Goal: Information Seeking & Learning: Check status

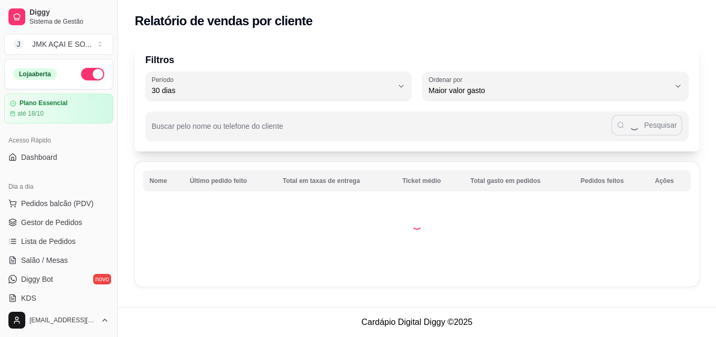
select select "30"
select select "HIGHEST_TOTAL_SPENT_WITH_ORDERS"
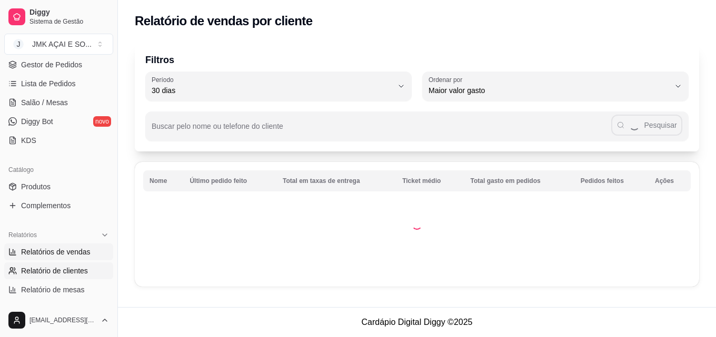
click at [82, 249] on span "Relatórios de vendas" at bounding box center [55, 252] width 69 height 11
select select "ALL"
select select "0"
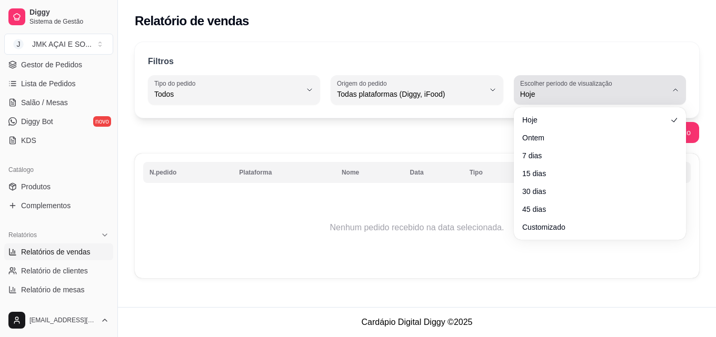
click at [677, 90] on icon "button" at bounding box center [675, 90] width 8 height 8
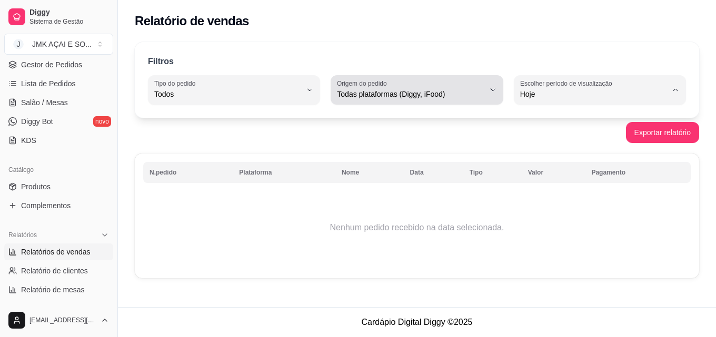
click at [494, 88] on icon "button" at bounding box center [492, 90] width 8 height 8
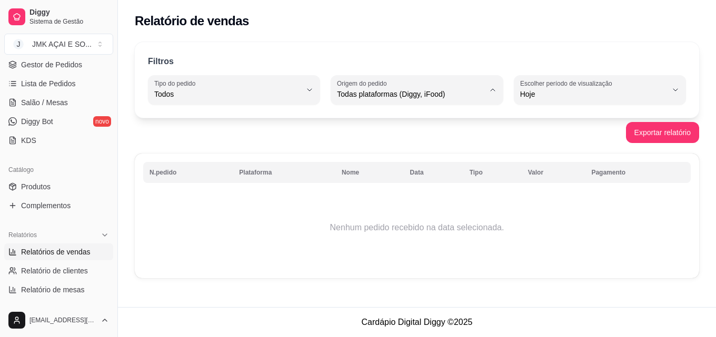
click at [618, 240] on td "Nenhum pedido recebido na data selecionada." at bounding box center [416, 228] width 547 height 84
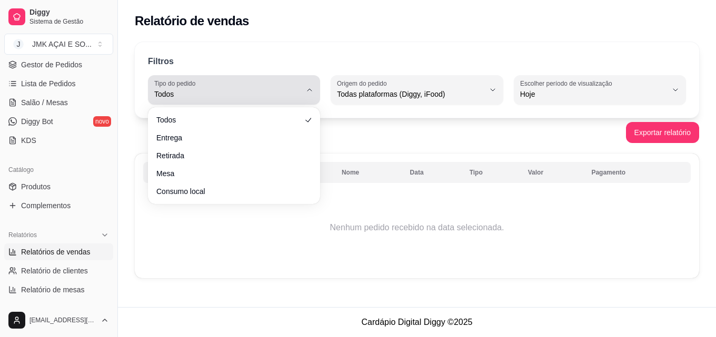
click at [307, 93] on icon "button" at bounding box center [309, 90] width 8 height 8
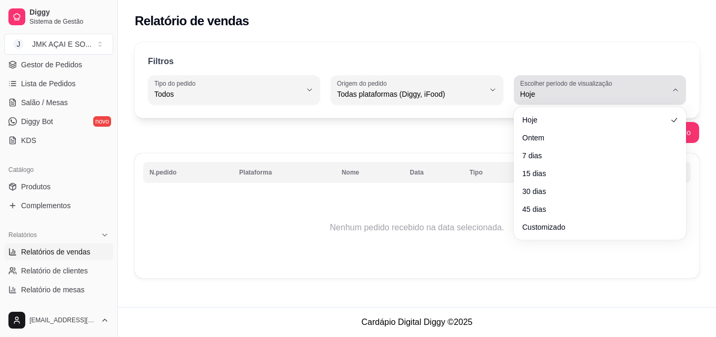
click at [678, 93] on icon "button" at bounding box center [675, 90] width 8 height 8
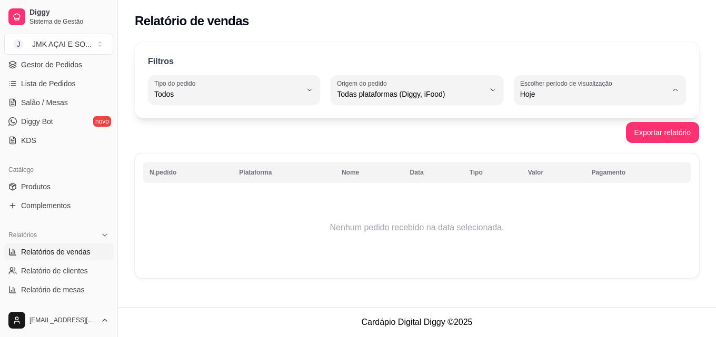
click at [533, 156] on span "7 dias" at bounding box center [594, 154] width 139 height 10
type input "7"
select select "7"
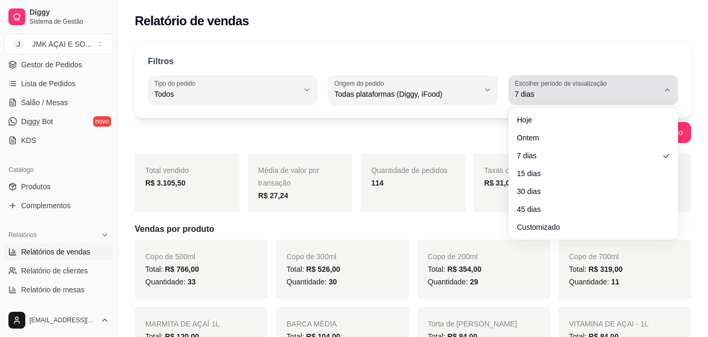
click at [670, 88] on icon "button" at bounding box center [667, 90] width 8 height 8
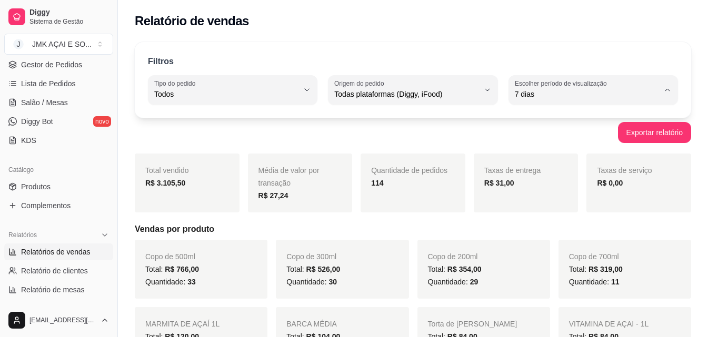
click at [540, 121] on span "Hoje" at bounding box center [587, 119] width 137 height 10
type input "0"
select select "0"
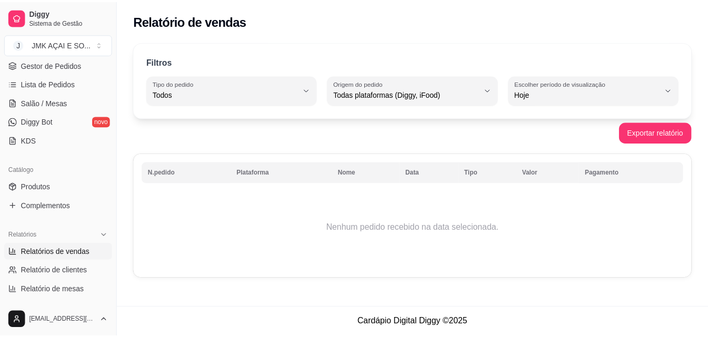
scroll to position [53, 0]
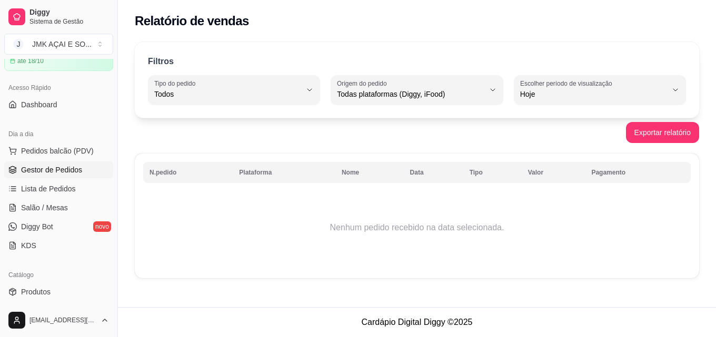
click at [64, 171] on span "Gestor de Pedidos" at bounding box center [51, 170] width 61 height 11
